Goal: Complete application form: Complete application form

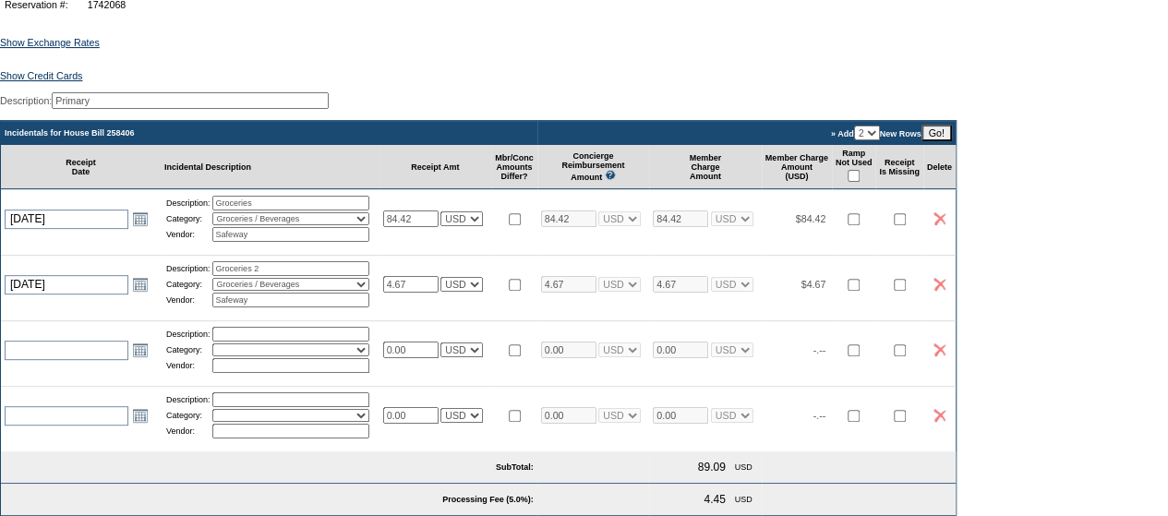
scroll to position [271, 0]
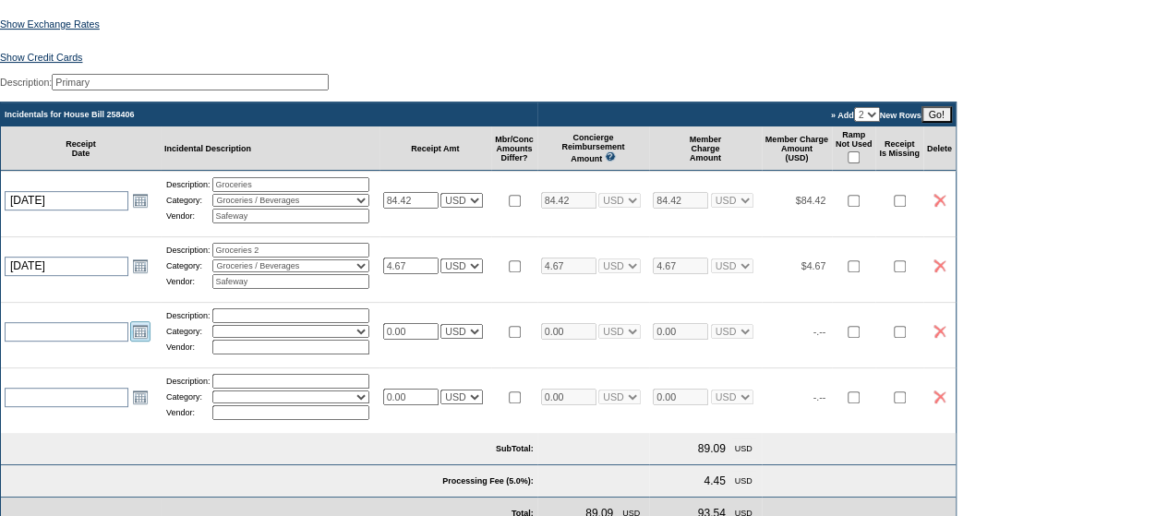
click at [138, 342] on link "Open the calendar popup." at bounding box center [140, 331] width 20 height 20
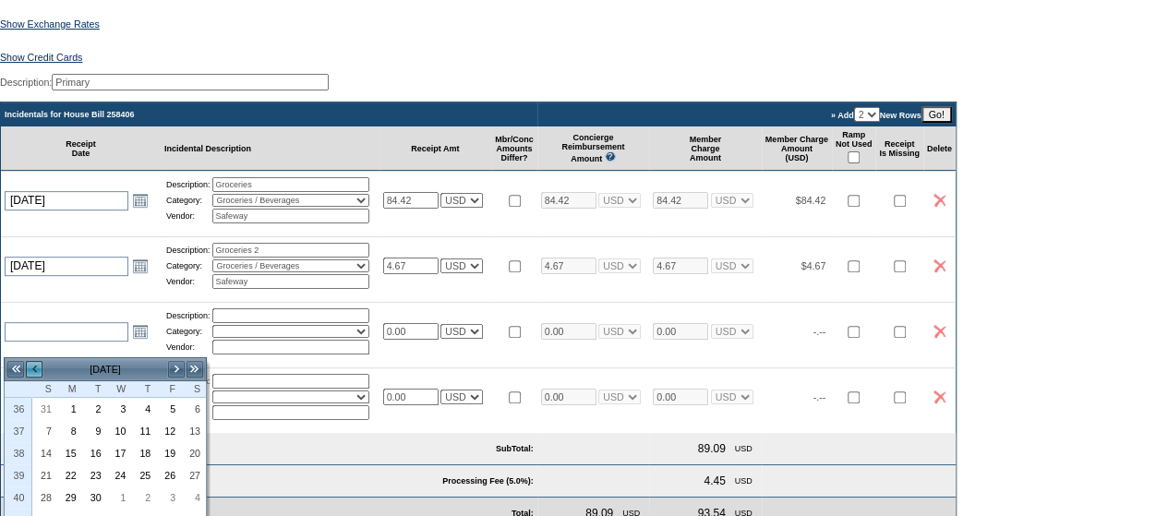
click at [39, 370] on link "<" at bounding box center [34, 369] width 18 height 18
click at [50, 427] on link "3" at bounding box center [44, 431] width 23 height 20
type input "[DATE]"
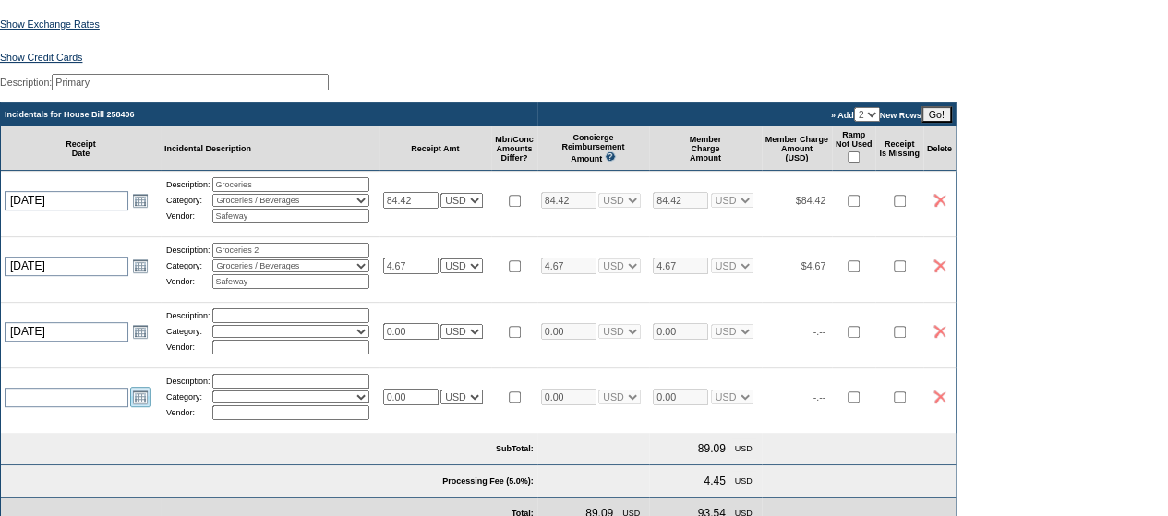
click at [130, 407] on link "Open the calendar popup." at bounding box center [140, 397] width 20 height 20
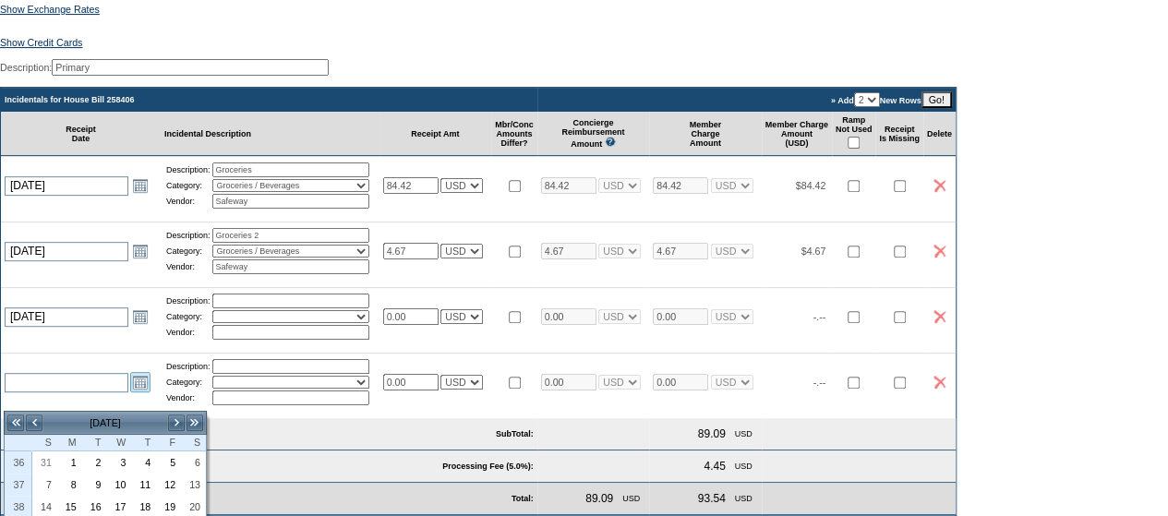
scroll to position [287, 0]
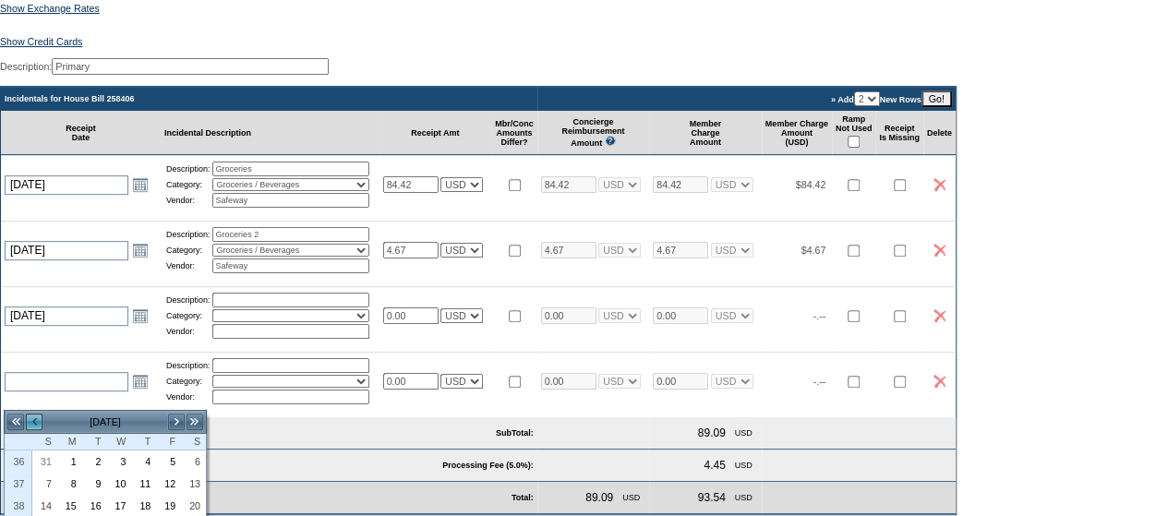
click at [33, 416] on link "<" at bounding box center [34, 422] width 18 height 18
click at [52, 489] on link "3" at bounding box center [44, 484] width 23 height 20
type input "[DATE]"
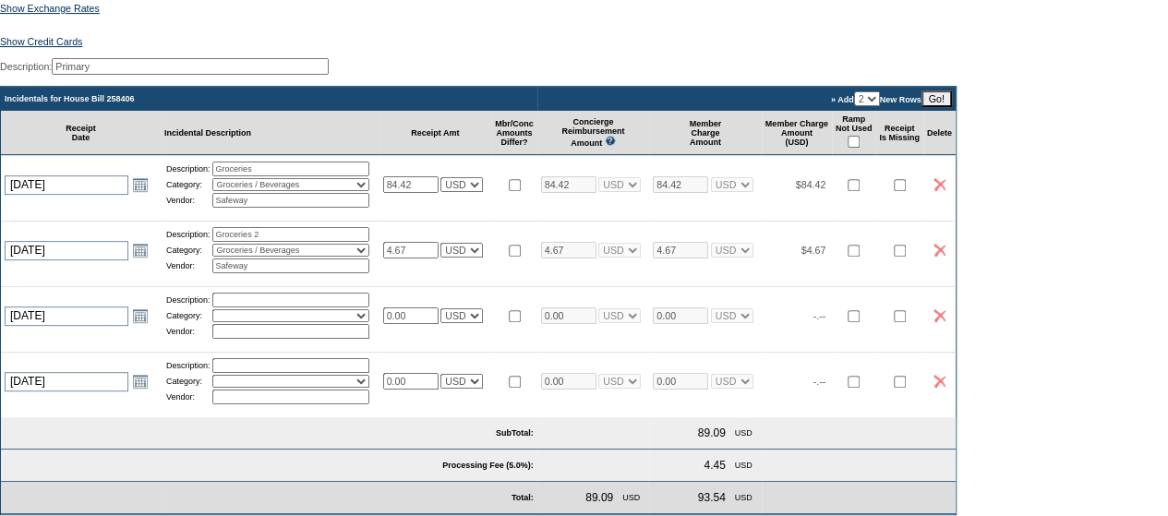
click at [277, 307] on input "text" at bounding box center [290, 300] width 157 height 15
click at [275, 307] on input "G" at bounding box center [290, 300] width 157 height 15
type input "G"
type input "Concier"
select select "10"
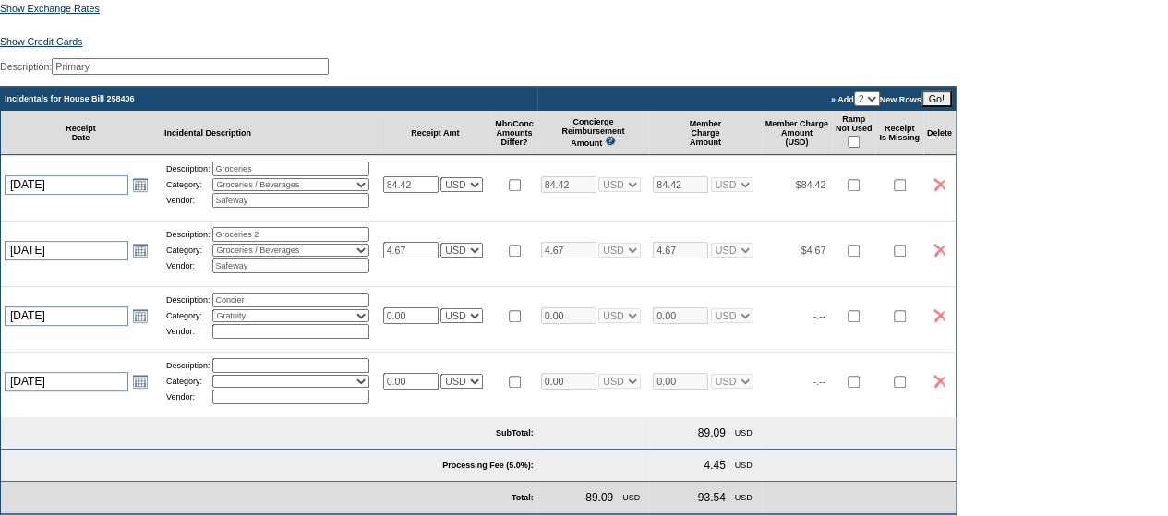
click at [275, 307] on input "Concier" at bounding box center [290, 300] width 157 height 15
type input "Concierge Gratuity"
click at [316, 339] on input "text" at bounding box center [290, 331] width 157 height 15
type input "Concierg"
select select "1"
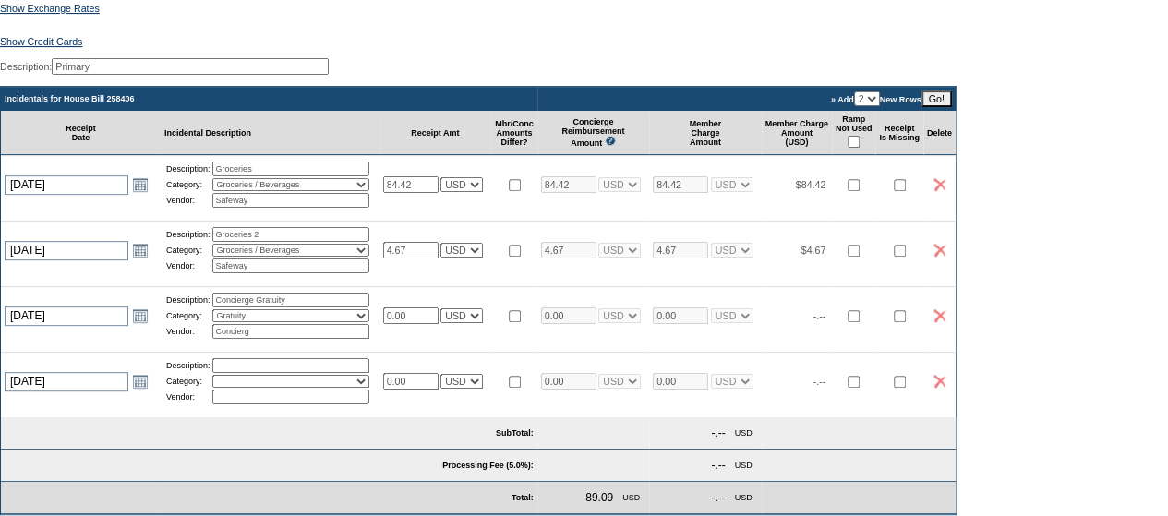
select select "1"
click at [316, 339] on input "Concierg" at bounding box center [290, 331] width 157 height 15
type input "Concierge Gratuity"
click at [425, 324] on input "0.00" at bounding box center [410, 315] width 55 height 17
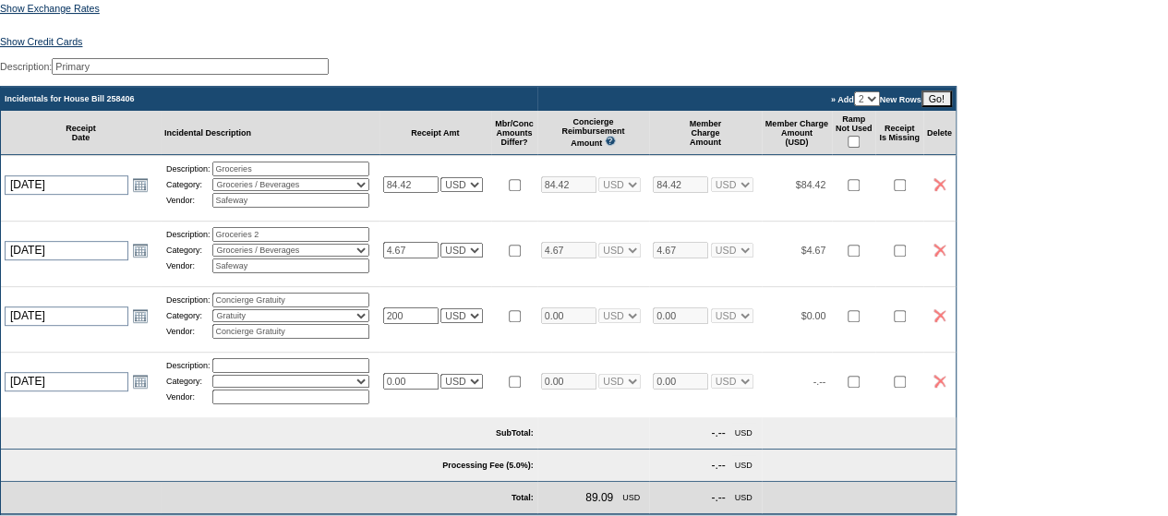
type input "200.00"
select select "1"
type input "200.00"
select select "1"
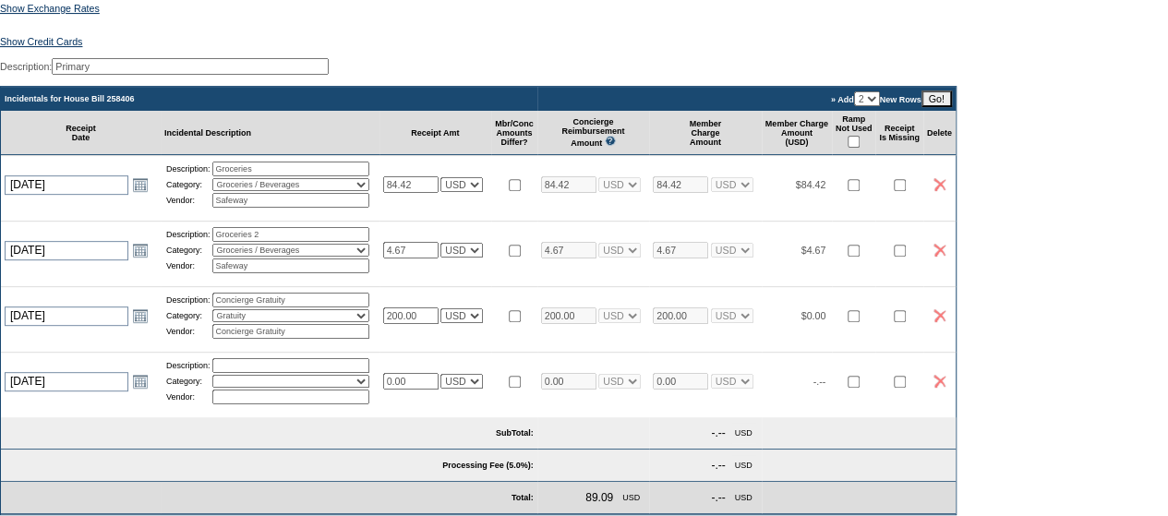
click at [333, 373] on input "text" at bounding box center [290, 365] width 157 height 15
type input "Housekeeping Gratuity"
click at [297, 404] on input "text" at bounding box center [290, 397] width 157 height 15
click at [253, 388] on select "Activities Additional Housekeeping Amenities Access Fee Bath Amenities Reimburs…" at bounding box center [290, 381] width 157 height 13
select select "10"
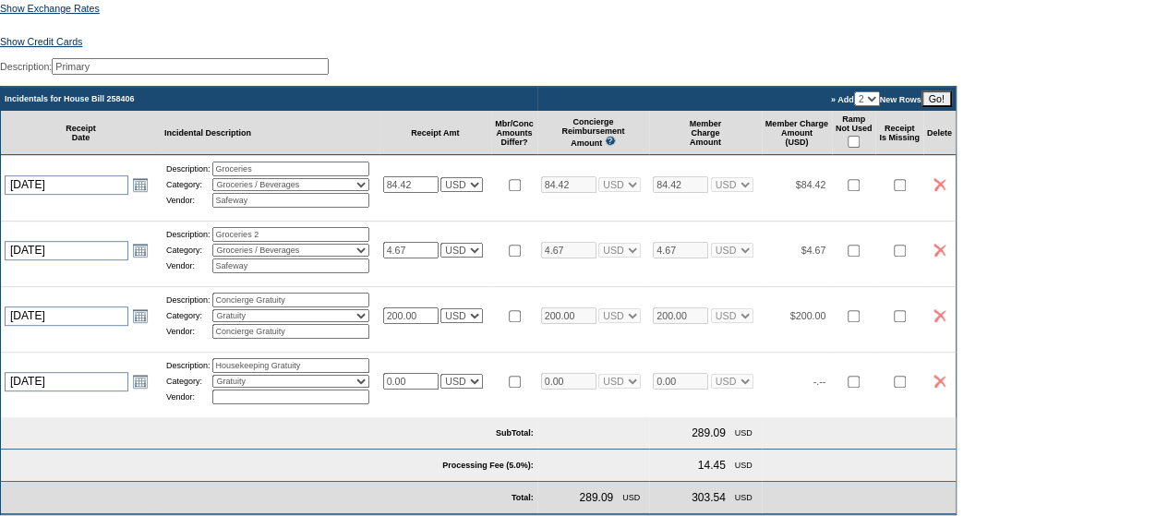
click at [219, 388] on select "Activities Additional Housekeeping Amenities Access Fee Bath Amenities Reimburs…" at bounding box center [290, 381] width 157 height 13
click at [245, 404] on input "text" at bounding box center [290, 397] width 157 height 15
type input "j"
type input "h"
type input "Housekeeping Gratuity"
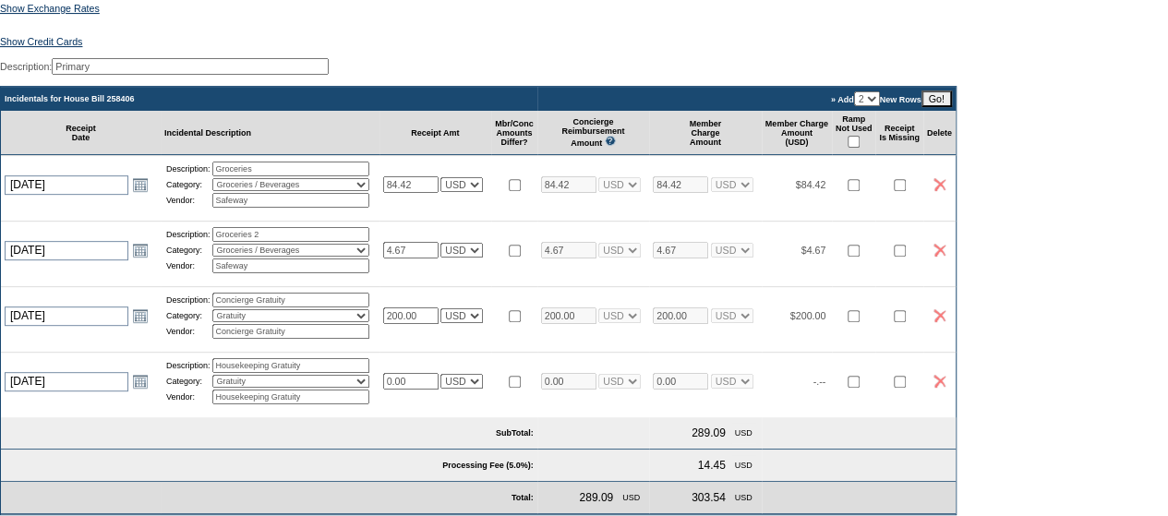
click at [412, 390] on input "0.00" at bounding box center [410, 381] width 55 height 17
type input "210.00"
select select "1"
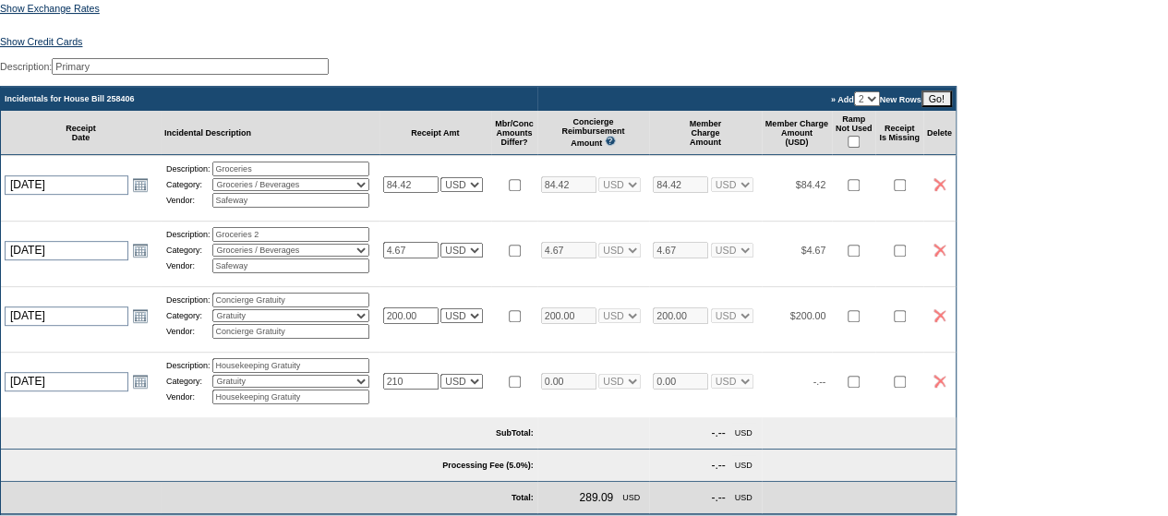
type input "210.00"
select select "1"
click at [519, 410] on td at bounding box center [514, 381] width 46 height 58
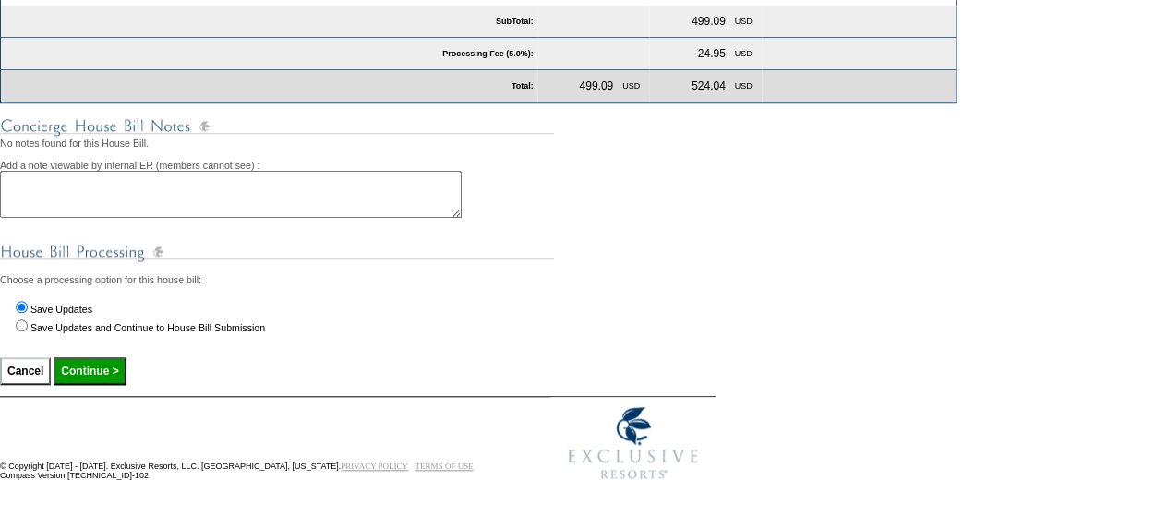
scroll to position [726, 0]
click at [86, 376] on input "Continue >" at bounding box center [90, 371] width 72 height 28
type input "Processing..."
